Goal: Task Accomplishment & Management: Complete application form

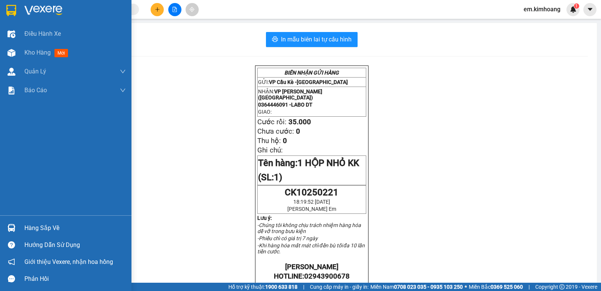
click at [0, 208] on div "Điều hành xe Kho hàng mới Quản [PERSON_NAME] lý chuyến Quản lý khách hàng mới B…" at bounding box center [66, 119] width 132 height 191
click at [0, 207] on div "Điều hành xe Kho hàng mới Quản [PERSON_NAME] lý chuyến Quản lý khách hàng mới B…" at bounding box center [66, 119] width 132 height 191
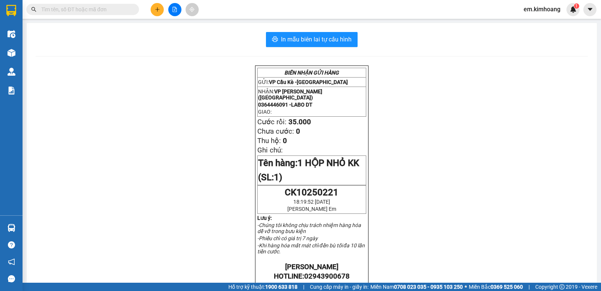
click at [97, 188] on div "BIÊN NHẬN GỬI HÀNG GỬI: VP Cầu Kè - [GEOGRAPHIC_DATA] NHẬN: VP [PERSON_NAME] (H…" at bounding box center [312, 281] width 553 height 433
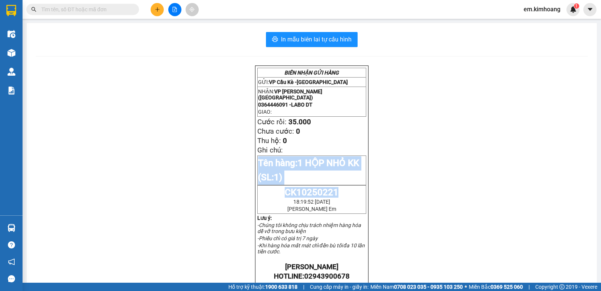
click at [95, 191] on div "BIÊN NHẬN GỬI HÀNG GỬI: VP Cầu Kè - [GEOGRAPHIC_DATA] NHẬN: VP [PERSON_NAME] (H…" at bounding box center [312, 281] width 553 height 433
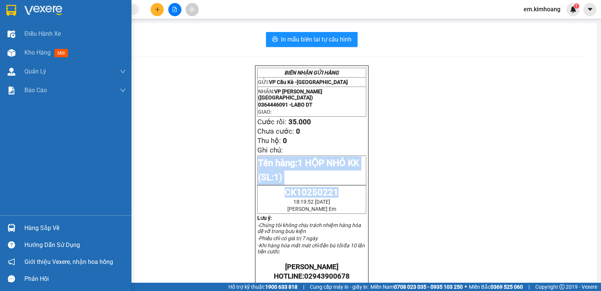
drag, startPoint x: 36, startPoint y: 50, endPoint x: 106, endPoint y: 134, distance: 108.7
click at [37, 50] on span "Kho hàng" at bounding box center [37, 52] width 26 height 7
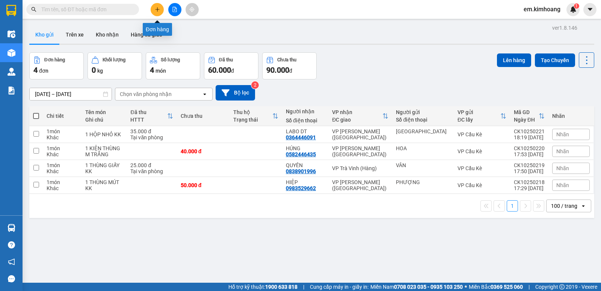
click at [153, 10] on button at bounding box center [157, 9] width 13 height 13
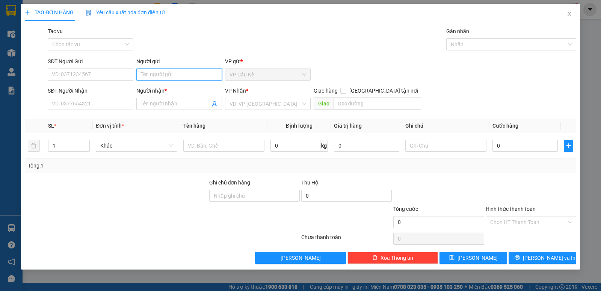
click at [183, 72] on input "Người gửi" at bounding box center [179, 74] width 86 height 12
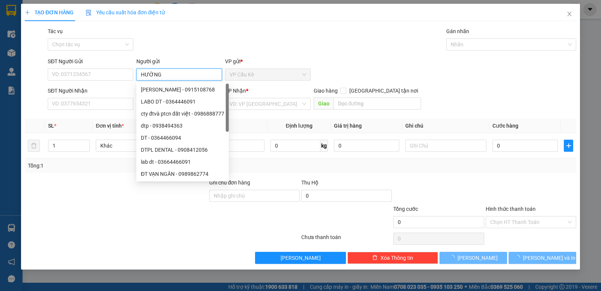
type input "HƯỜNG"
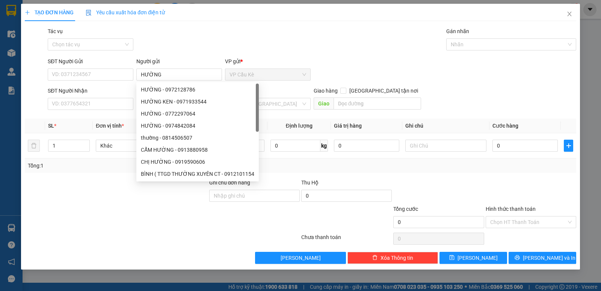
click at [127, 95] on div "SĐT Người Nhận" at bounding box center [91, 91] width 86 height 11
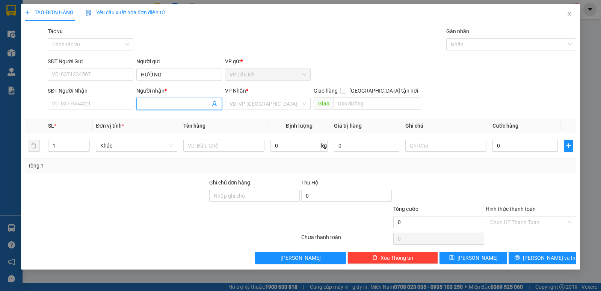
click at [164, 103] on input "Người nhận *" at bounding box center [175, 104] width 69 height 8
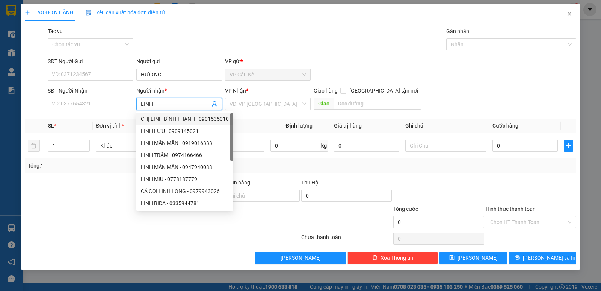
type input "LINH"
click at [125, 108] on input "SĐT Người Nhận" at bounding box center [91, 104] width 86 height 12
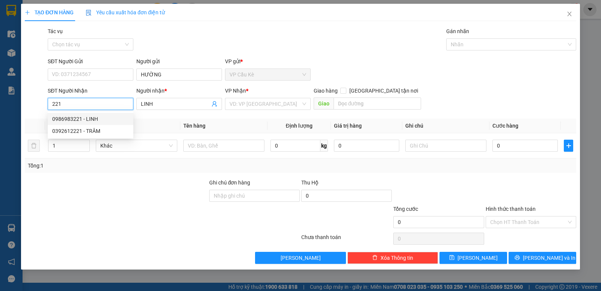
drag, startPoint x: 103, startPoint y: 120, endPoint x: 113, endPoint y: 123, distance: 10.6
click at [103, 120] on div "0986983221 - LINH" at bounding box center [90, 119] width 77 height 8
type input "0986983221"
type input "LINH"
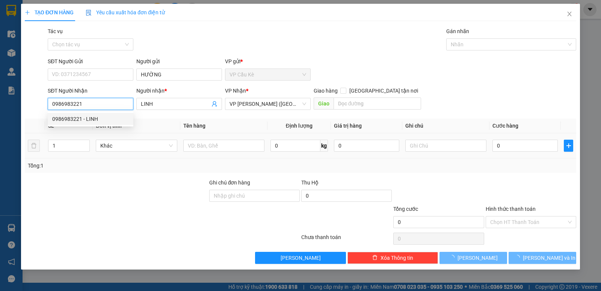
type input "105.000"
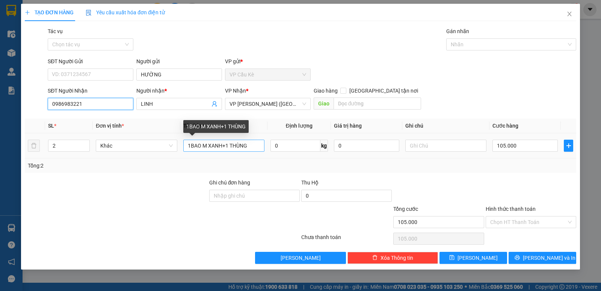
type input "0986983221"
click at [250, 145] on input "1BAO M XANH+1 THÙNG" at bounding box center [223, 145] width 81 height 12
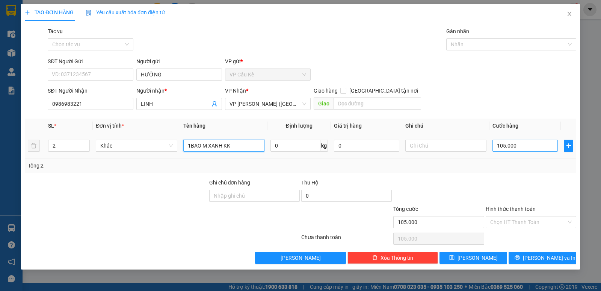
type input "1BAO M XANH KK"
click at [541, 147] on input "105.000" at bounding box center [525, 145] width 65 height 12
type input "0"
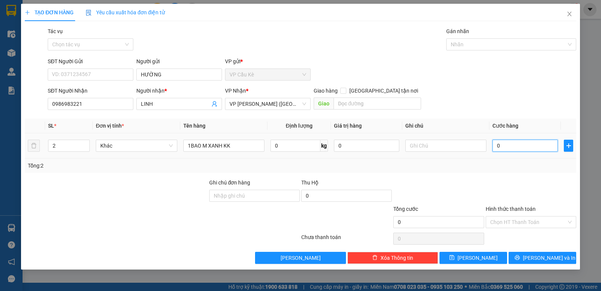
type input "0"
type input "6"
type input "06"
type input "65"
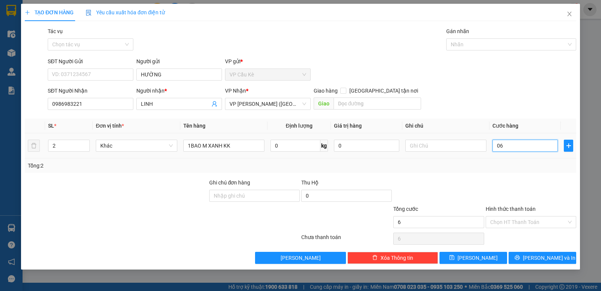
type input "65"
type input "065"
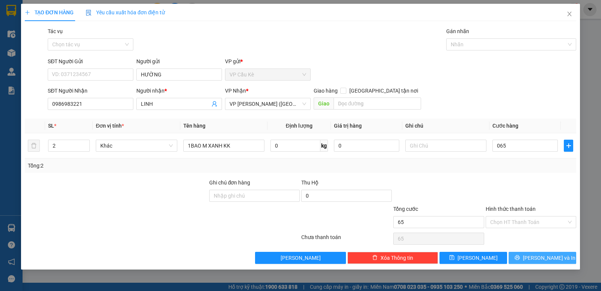
type input "65.000"
drag, startPoint x: 568, startPoint y: 256, endPoint x: 485, endPoint y: 238, distance: 84.9
click at [566, 256] on button "[PERSON_NAME] và In" at bounding box center [543, 257] width 68 height 12
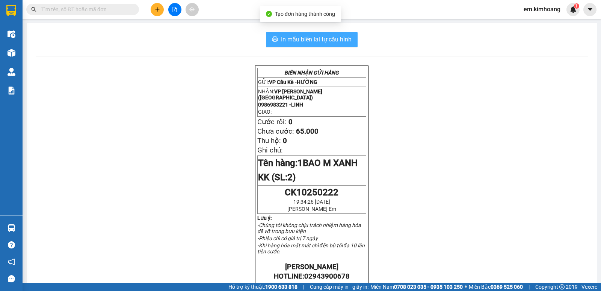
click at [328, 38] on span "In mẫu biên lai tự cấu hình" at bounding box center [316, 39] width 71 height 9
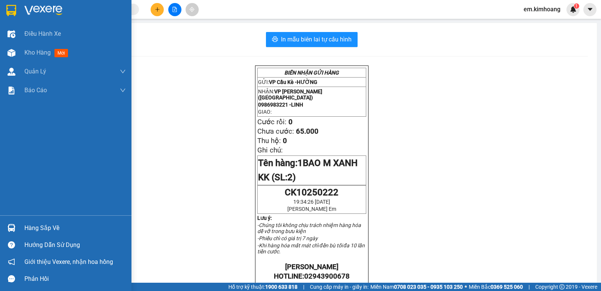
drag, startPoint x: 49, startPoint y: 227, endPoint x: 67, endPoint y: 225, distance: 18.6
click at [55, 227] on div "Hàng sắp về" at bounding box center [74, 227] width 101 height 11
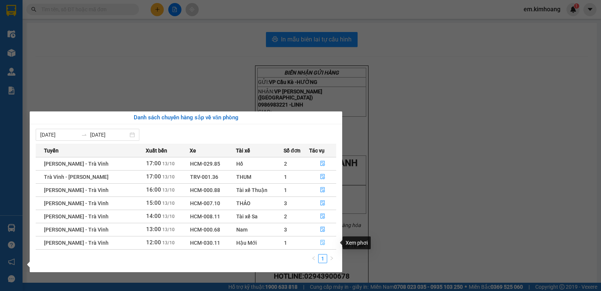
click at [321, 241] on icon "file-done" at bounding box center [322, 241] width 5 height 5
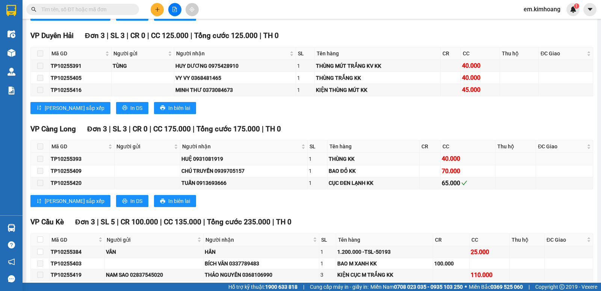
scroll to position [720, 0]
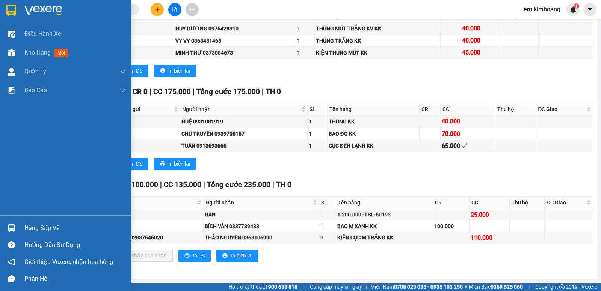
click at [44, 226] on div "Hàng sắp về" at bounding box center [74, 227] width 101 height 11
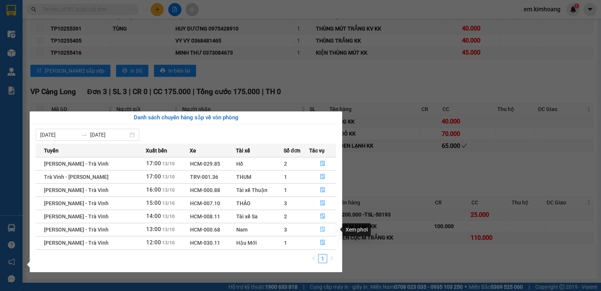
click at [323, 230] on icon "file-done" at bounding box center [322, 228] width 5 height 5
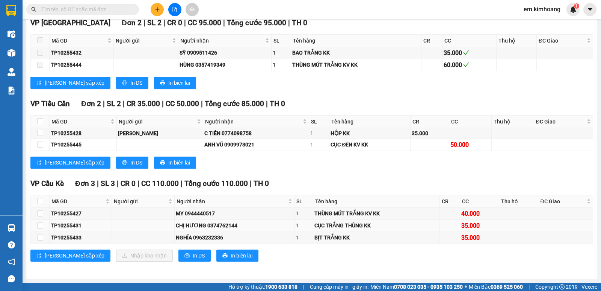
scroll to position [396, 0]
click at [40, 213] on input "checkbox" at bounding box center [40, 213] width 6 height 6
checkbox input "true"
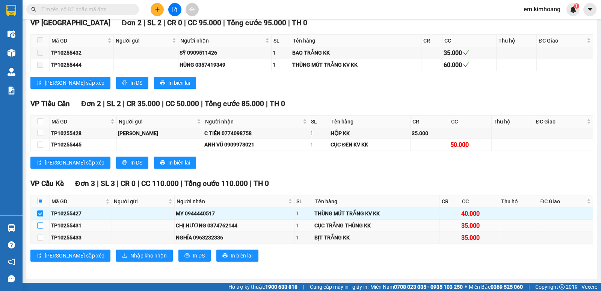
click at [39, 223] on input "checkbox" at bounding box center [40, 225] width 6 height 6
checkbox input "true"
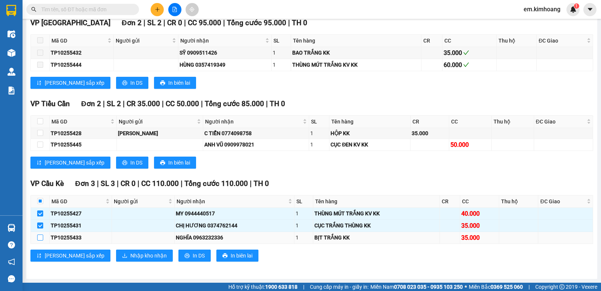
click at [41, 238] on input "checkbox" at bounding box center [40, 237] width 6 height 6
checkbox input "true"
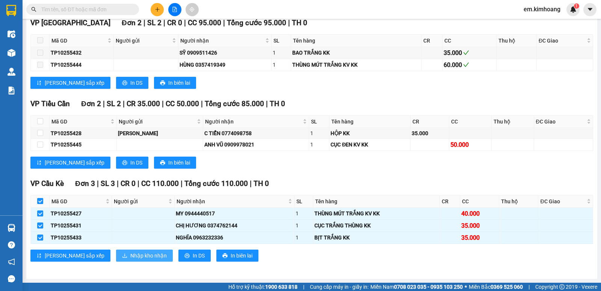
click at [130, 255] on span "Nhập kho nhận" at bounding box center [148, 255] width 36 height 8
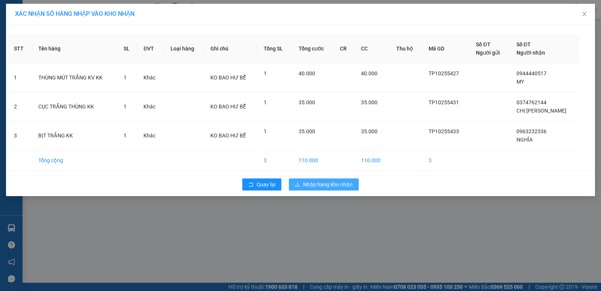
click at [345, 186] on span "Nhập hàng kho nhận" at bounding box center [328, 184] width 50 height 8
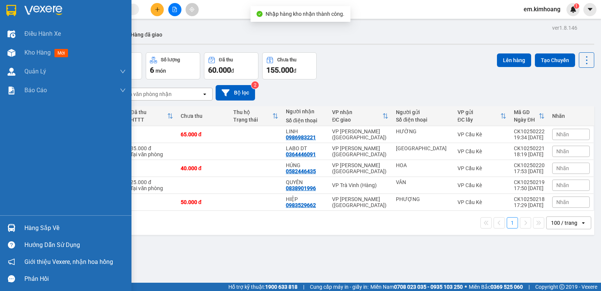
click at [33, 229] on div "Hàng sắp về" at bounding box center [74, 227] width 101 height 11
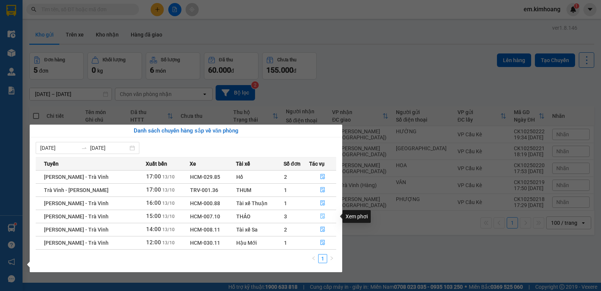
click at [321, 217] on icon "file-done" at bounding box center [323, 216] width 5 height 5
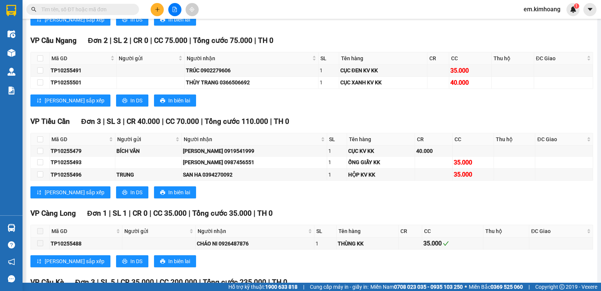
scroll to position [500, 0]
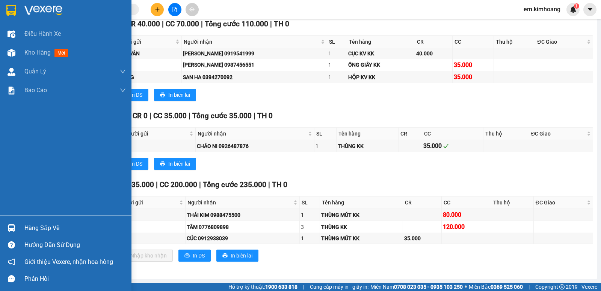
click at [40, 225] on div "Hàng sắp về" at bounding box center [74, 227] width 101 height 11
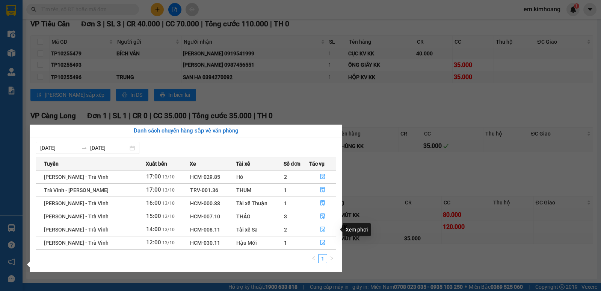
click at [324, 228] on icon "file-done" at bounding box center [322, 228] width 5 height 5
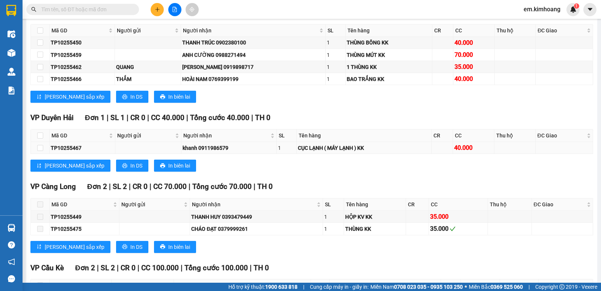
scroll to position [658, 0]
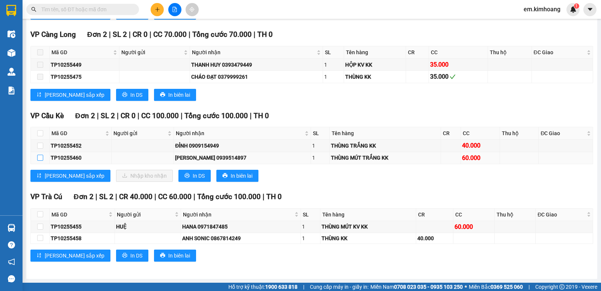
click at [38, 157] on input "checkbox" at bounding box center [40, 158] width 6 height 6
checkbox input "true"
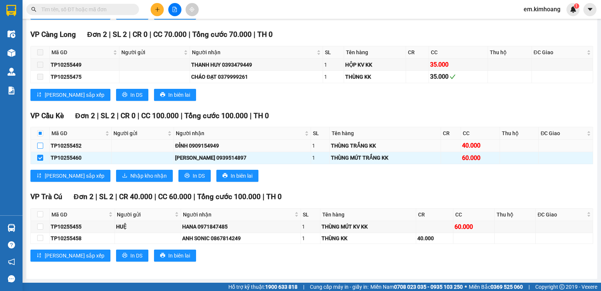
click at [41, 146] on input "checkbox" at bounding box center [40, 145] width 6 height 6
checkbox input "true"
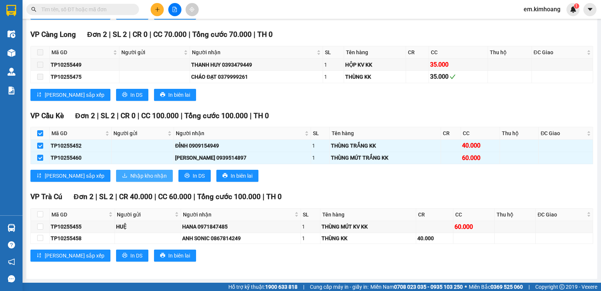
click at [130, 174] on span "Nhập kho nhận" at bounding box center [148, 175] width 36 height 8
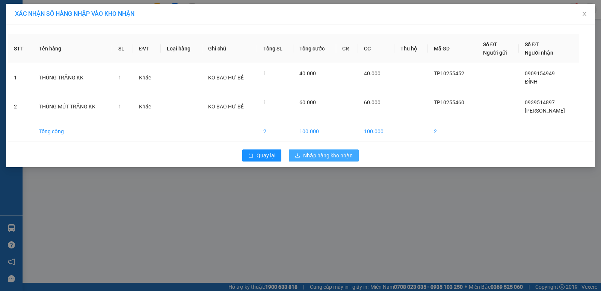
click at [332, 154] on span "Nhập hàng kho nhận" at bounding box center [328, 155] width 50 height 8
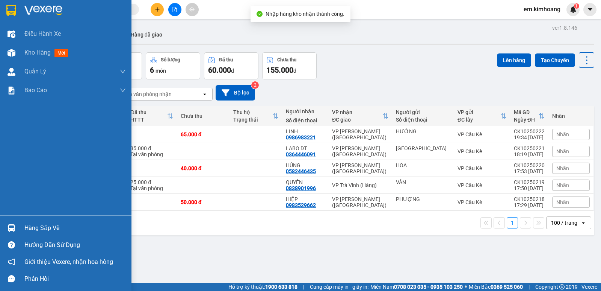
drag, startPoint x: 50, startPoint y: 228, endPoint x: 73, endPoint y: 226, distance: 23.0
click at [53, 227] on div "Hàng sắp về" at bounding box center [74, 227] width 101 height 11
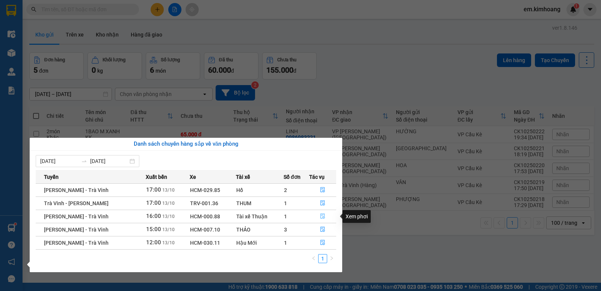
click at [322, 213] on icon "file-done" at bounding box center [322, 215] width 5 height 5
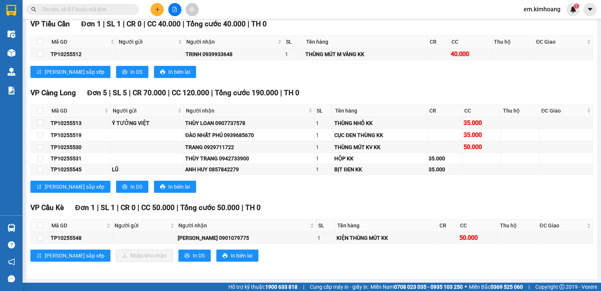
scroll to position [731, 0]
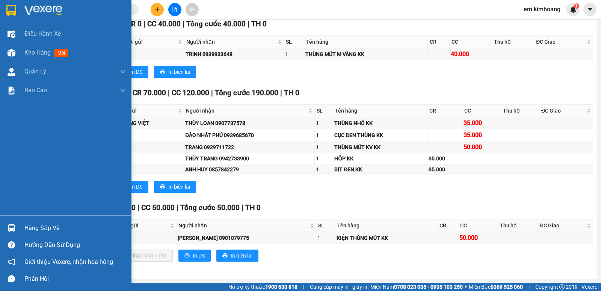
click at [35, 225] on div "Hàng sắp về" at bounding box center [74, 227] width 101 height 11
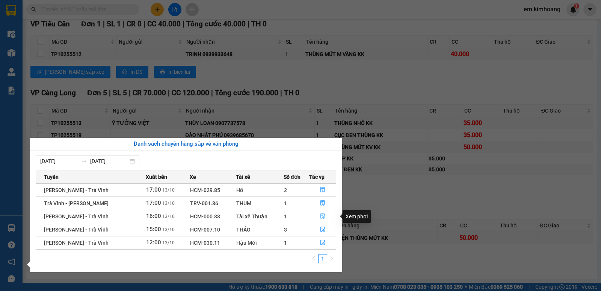
click at [321, 214] on icon "file-done" at bounding box center [323, 216] width 5 height 5
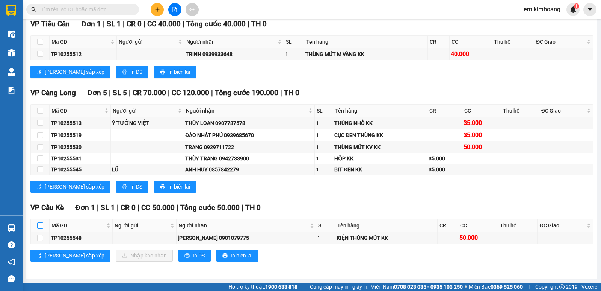
click at [38, 226] on input "checkbox" at bounding box center [40, 225] width 6 height 6
checkbox input "true"
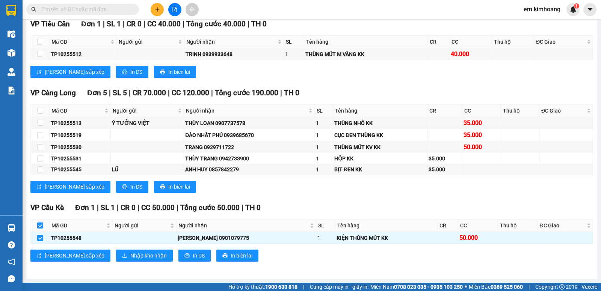
click at [40, 221] on label at bounding box center [40, 225] width 6 height 8
click at [40, 222] on input "checkbox" at bounding box center [40, 225] width 6 height 6
checkbox input "false"
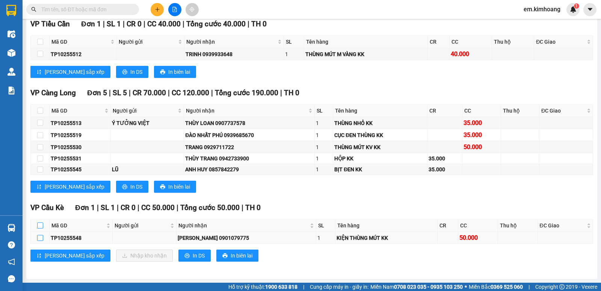
checkbox input "false"
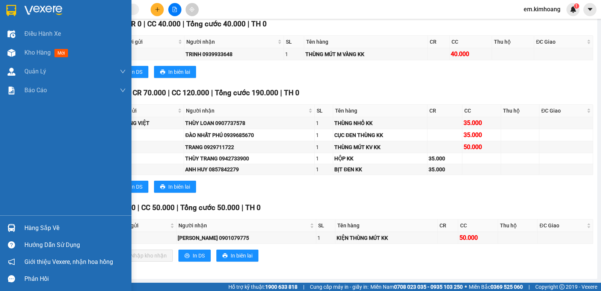
drag, startPoint x: 39, startPoint y: 230, endPoint x: 53, endPoint y: 228, distance: 14.4
click at [40, 229] on div "Hàng sắp về" at bounding box center [74, 227] width 101 height 11
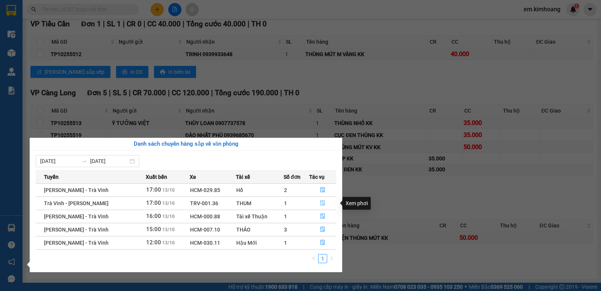
click at [321, 203] on icon "file-done" at bounding box center [322, 202] width 5 height 5
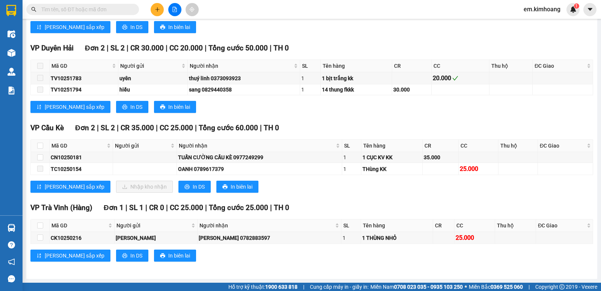
scroll to position [439, 0]
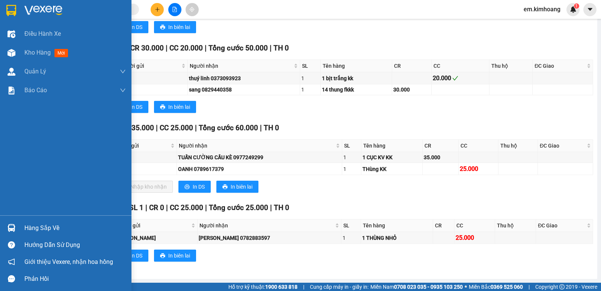
click at [36, 227] on div "Hàng sắp về" at bounding box center [74, 227] width 101 height 11
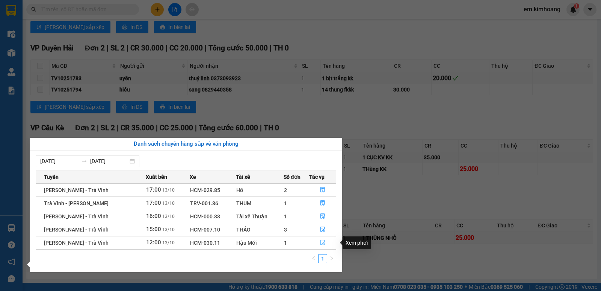
click at [321, 243] on icon "file-done" at bounding box center [323, 242] width 5 height 5
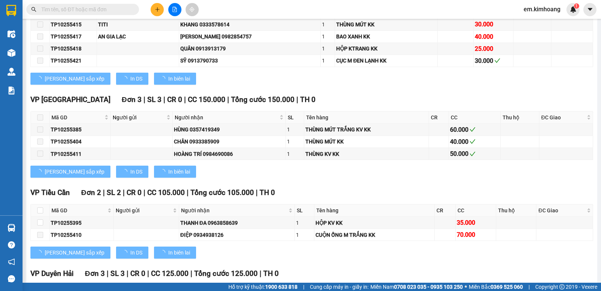
scroll to position [720, 0]
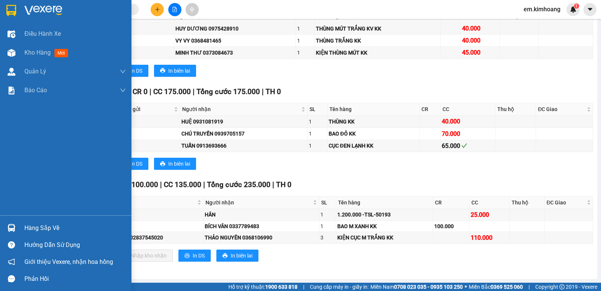
drag, startPoint x: 42, startPoint y: 224, endPoint x: 49, endPoint y: 225, distance: 7.6
click at [42, 225] on div "Hàng sắp về" at bounding box center [74, 227] width 101 height 11
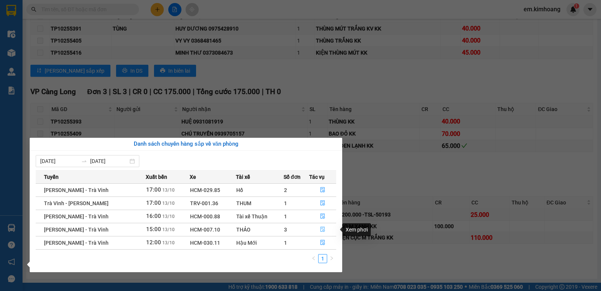
click at [321, 230] on icon "file-done" at bounding box center [322, 228] width 5 height 5
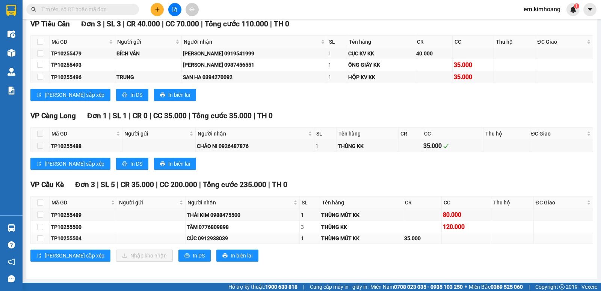
scroll to position [500, 0]
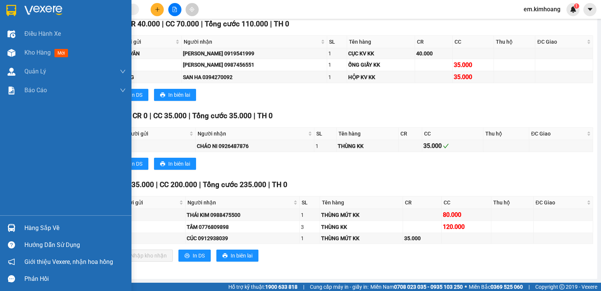
click at [38, 225] on div "Hàng sắp về" at bounding box center [74, 227] width 101 height 11
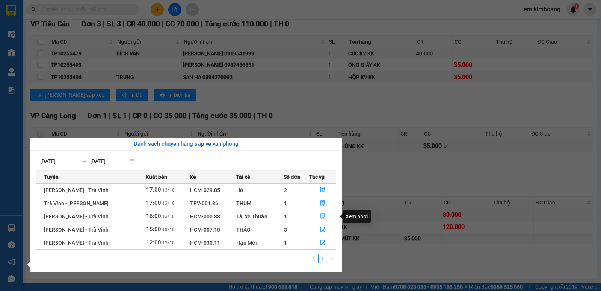
drag, startPoint x: 321, startPoint y: 216, endPoint x: 335, endPoint y: 214, distance: 13.7
click at [322, 216] on icon "file-done" at bounding box center [322, 215] width 5 height 5
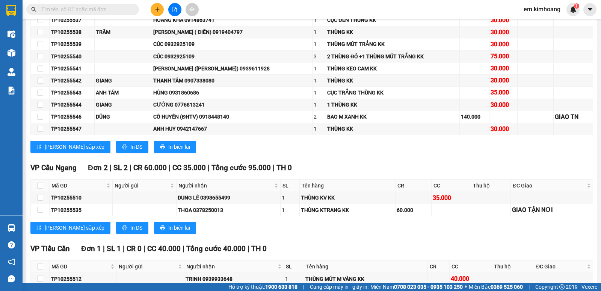
scroll to position [731, 0]
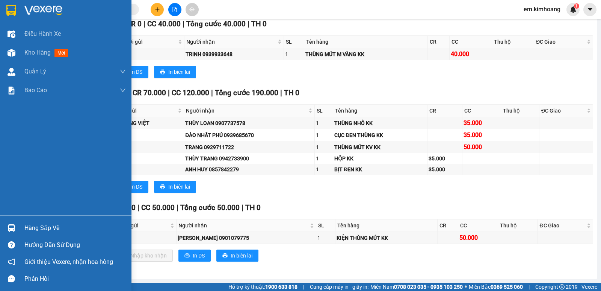
click at [42, 228] on div "Hàng sắp về" at bounding box center [74, 227] width 101 height 11
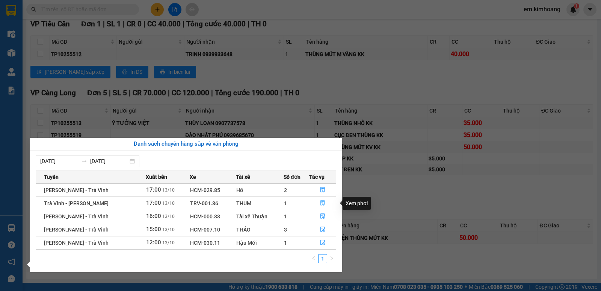
click at [321, 201] on icon "file-done" at bounding box center [323, 202] width 5 height 5
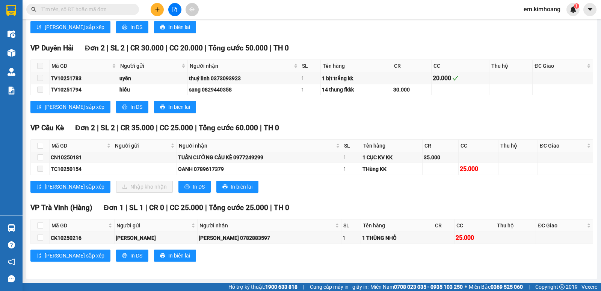
scroll to position [439, 0]
click at [342, 112] on div "[PERSON_NAME] sắp xếp In DS In biên lai" at bounding box center [311, 107] width 563 height 12
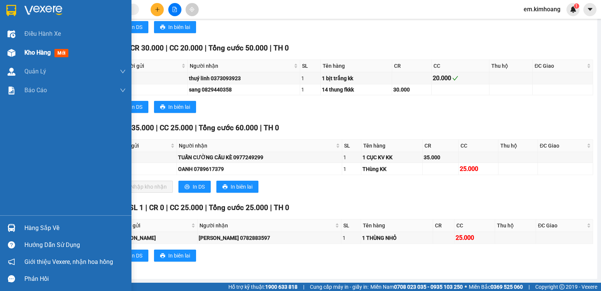
click at [33, 52] on span "Kho hàng" at bounding box center [37, 52] width 26 height 7
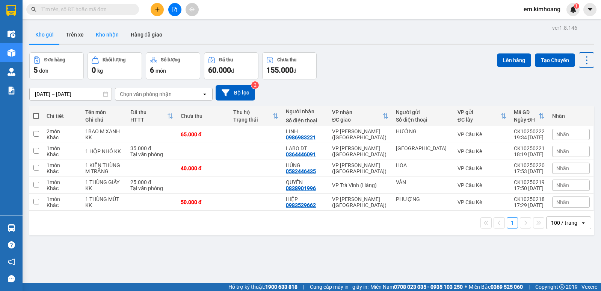
click at [108, 33] on button "Kho nhận" at bounding box center [107, 35] width 35 height 18
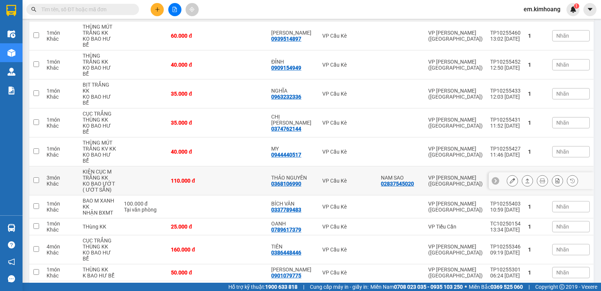
scroll to position [113, 0]
